Goal: Transaction & Acquisition: Purchase product/service

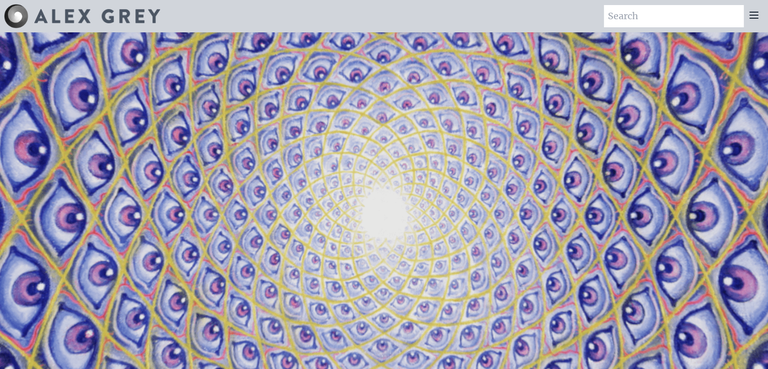
click at [761, 8] on div at bounding box center [754, 16] width 20 height 22
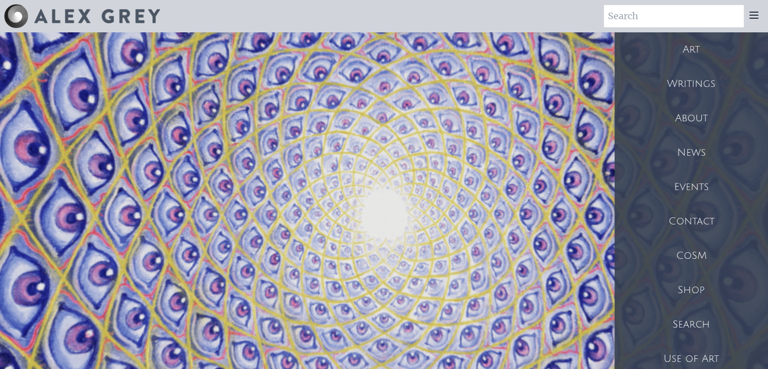
click at [679, 287] on div "Shop" at bounding box center [692, 290] width 154 height 34
